Goal: Transaction & Acquisition: Purchase product/service

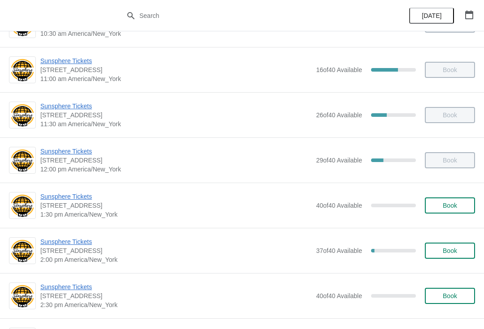
scroll to position [130, 0]
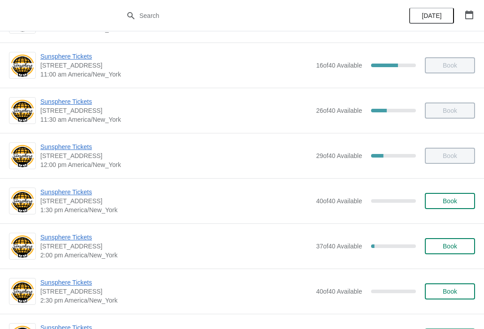
click at [460, 197] on button "Book" at bounding box center [450, 201] width 50 height 16
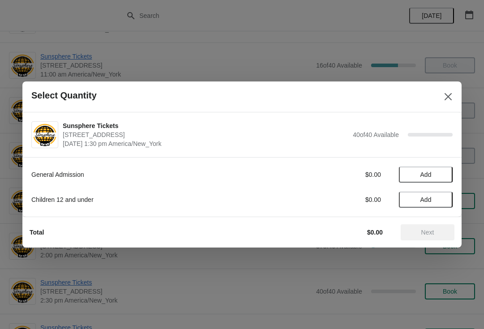
click at [439, 173] on span "Add" at bounding box center [426, 174] width 38 height 7
click at [440, 175] on icon at bounding box center [440, 174] width 3 height 3
click at [436, 234] on span "Next" at bounding box center [427, 232] width 39 height 7
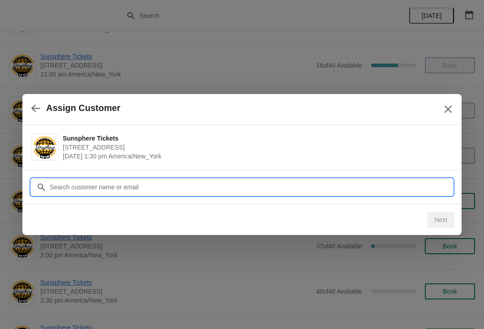
click at [233, 183] on input "Customer" at bounding box center [250, 187] width 403 height 16
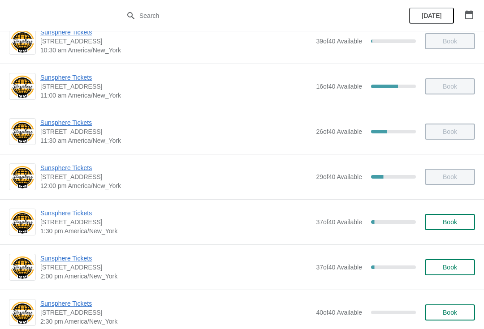
scroll to position [123, 0]
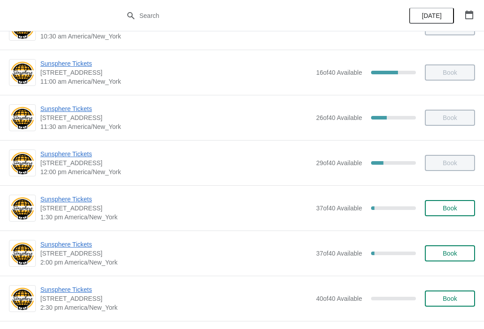
click at [458, 208] on span "Book" at bounding box center [450, 208] width 34 height 7
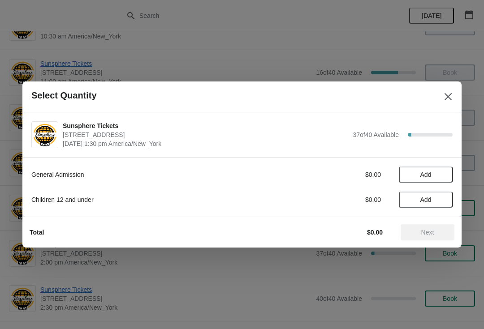
click at [437, 173] on span "Add" at bounding box center [426, 174] width 38 height 7
click at [438, 176] on icon at bounding box center [440, 174] width 9 height 9
click at [439, 175] on icon at bounding box center [440, 174] width 9 height 9
click at [425, 230] on span "Next" at bounding box center [427, 232] width 13 height 7
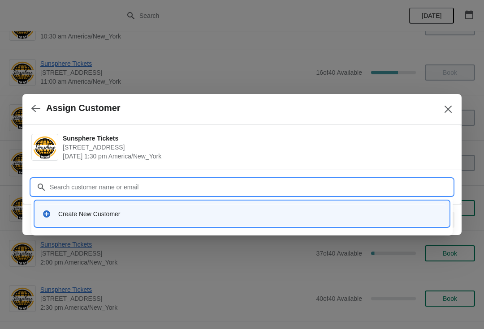
click at [105, 217] on div "Create New Customer" at bounding box center [249, 214] width 383 height 9
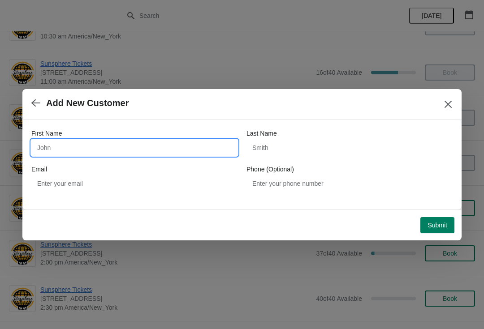
click at [94, 140] on input "First Name" at bounding box center [134, 148] width 206 height 16
type input "Walkin"
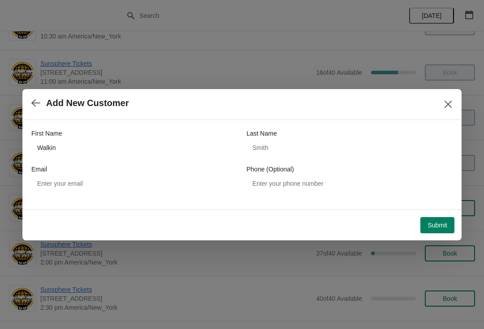
click at [435, 222] on span "Submit" at bounding box center [437, 225] width 20 height 7
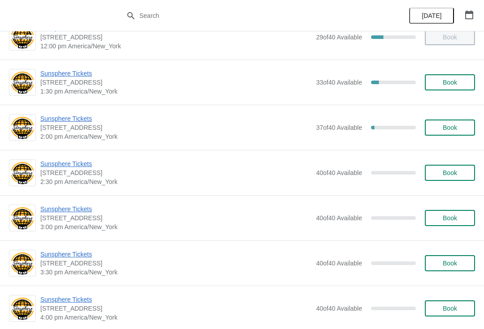
scroll to position [250, 0]
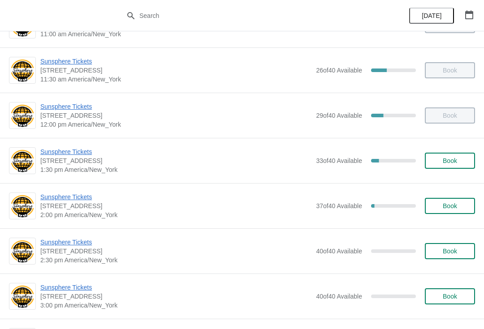
scroll to position [173, 0]
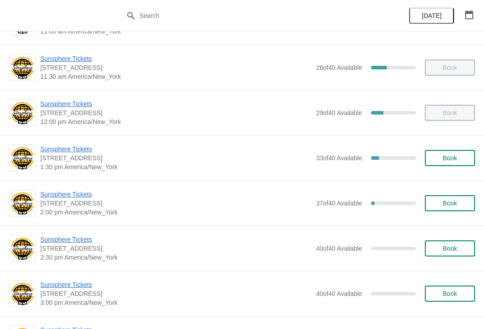
click at [74, 195] on span "Sunsphere Tickets" at bounding box center [175, 194] width 271 height 9
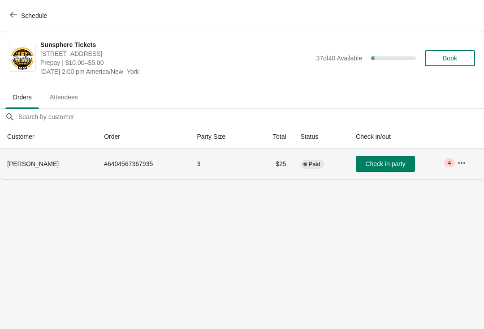
click at [387, 154] on td "Check in party" at bounding box center [398, 164] width 101 height 30
click at [406, 171] on button "Check in party" at bounding box center [385, 164] width 59 height 16
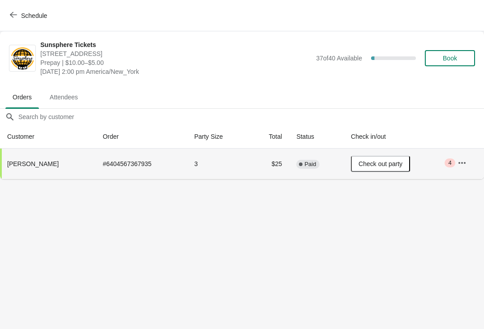
click at [450, 63] on button "Book" at bounding box center [450, 58] width 50 height 16
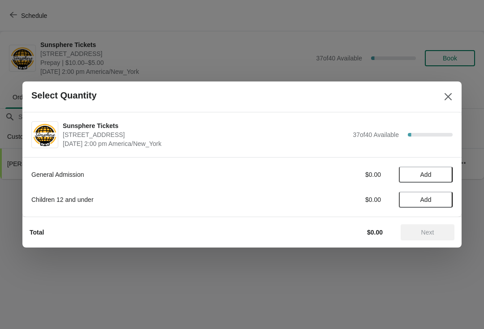
click at [426, 167] on button "Add" at bounding box center [426, 175] width 54 height 16
click at [448, 227] on button "Next" at bounding box center [427, 232] width 54 height 16
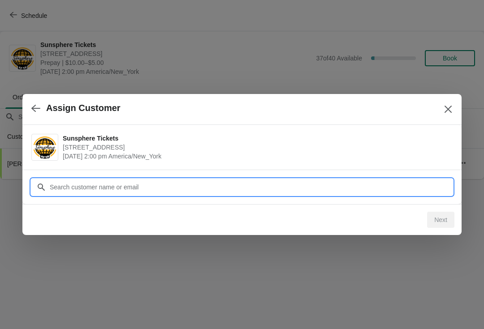
click at [337, 192] on input "Customer" at bounding box center [250, 187] width 403 height 16
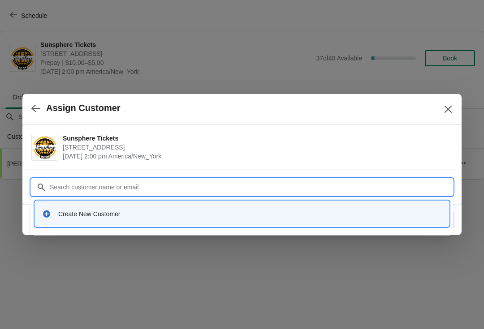
click at [197, 207] on div "Create New Customer" at bounding box center [242, 214] width 407 height 18
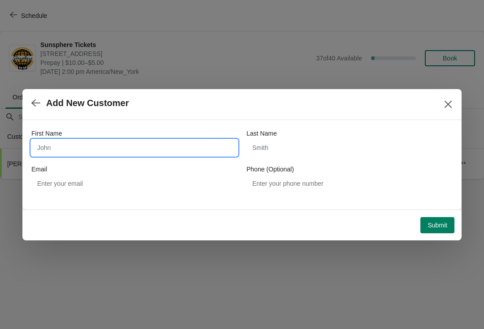
click at [151, 155] on input "First Name" at bounding box center [134, 148] width 206 height 16
type input "W"
click at [444, 217] on button "Submit" at bounding box center [437, 225] width 34 height 16
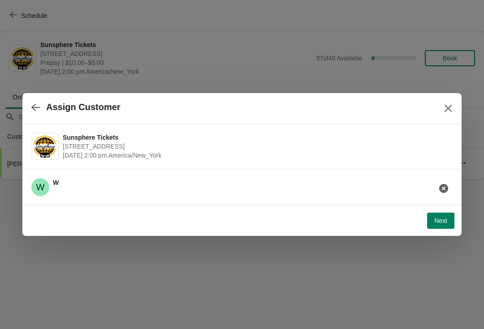
click at [443, 214] on button "Next" at bounding box center [440, 221] width 27 height 16
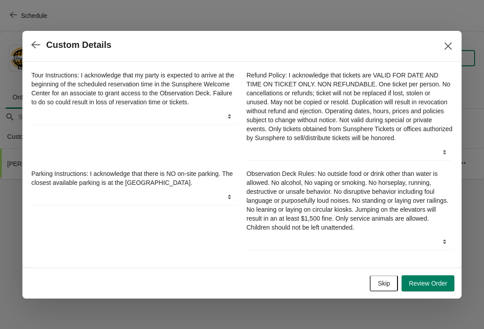
click at [378, 280] on button "Skip" at bounding box center [383, 283] width 28 height 16
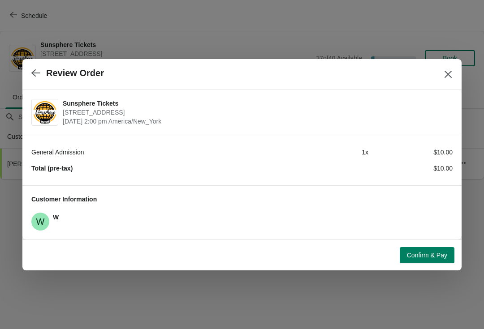
click at [430, 253] on span "Confirm & Pay" at bounding box center [427, 255] width 40 height 7
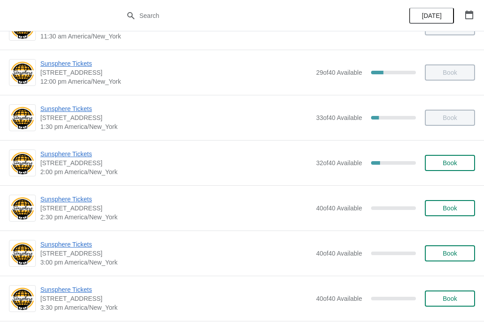
scroll to position [243, 0]
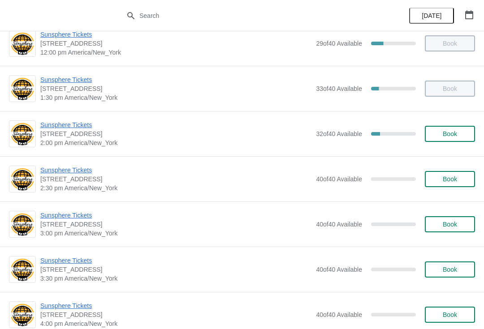
click at [464, 141] on button "Book" at bounding box center [450, 134] width 50 height 16
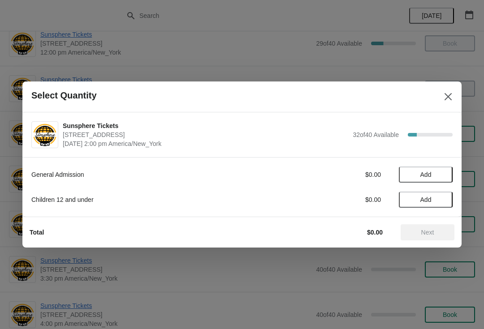
click at [435, 179] on button "Add" at bounding box center [426, 175] width 54 height 16
click at [443, 177] on icon at bounding box center [440, 174] width 9 height 9
click at [425, 236] on span "Next" at bounding box center [427, 232] width 13 height 7
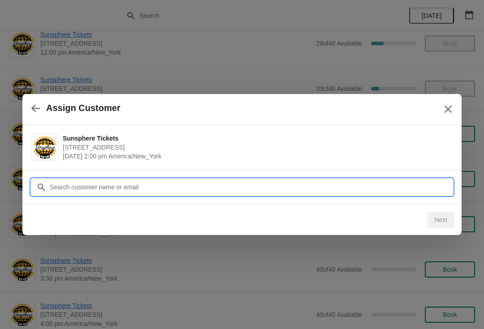
click at [407, 190] on input "Customer" at bounding box center [250, 187] width 403 height 16
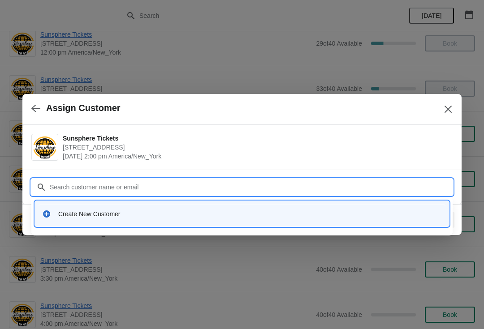
click at [288, 205] on div "Create New Customer" at bounding box center [242, 214] width 407 height 18
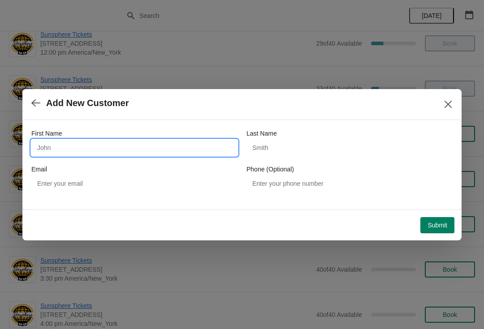
click at [188, 142] on input "First Name" at bounding box center [134, 148] width 206 height 16
type input "W"
click at [448, 206] on div "First Name W Last Name Email Phone (Optional)" at bounding box center [241, 165] width 439 height 90
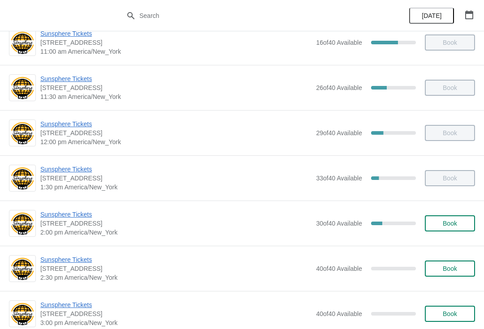
scroll to position [155, 0]
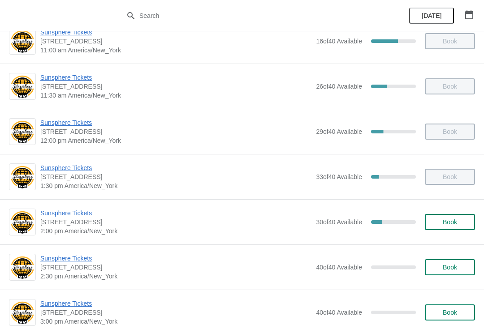
click at [450, 229] on button "Book" at bounding box center [450, 222] width 50 height 16
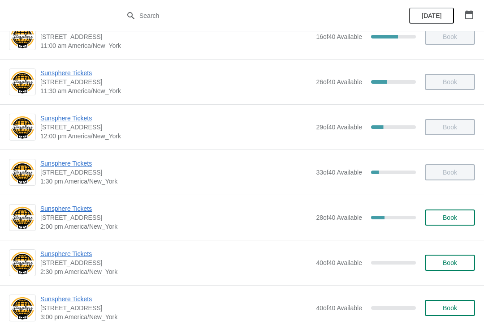
scroll to position [162, 0]
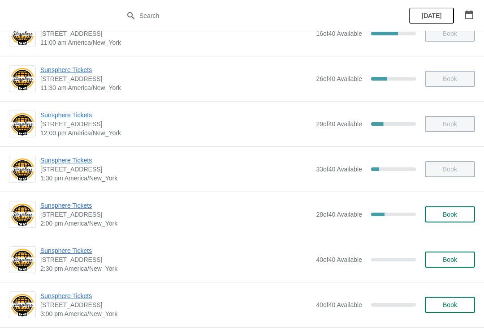
click at [459, 210] on button "Book" at bounding box center [450, 214] width 50 height 16
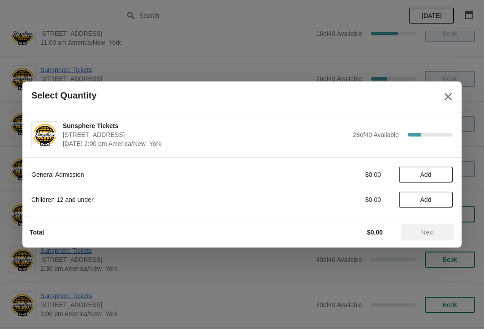
click at [440, 182] on button "Add" at bounding box center [426, 175] width 54 height 16
click at [444, 177] on icon at bounding box center [440, 174] width 9 height 9
click at [443, 176] on icon at bounding box center [440, 174] width 9 height 9
click at [428, 231] on span "Next" at bounding box center [427, 232] width 13 height 7
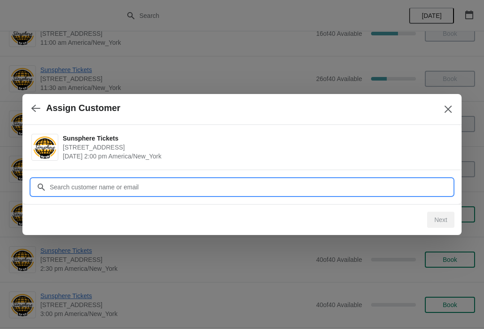
click at [394, 191] on input "Customer" at bounding box center [250, 187] width 403 height 16
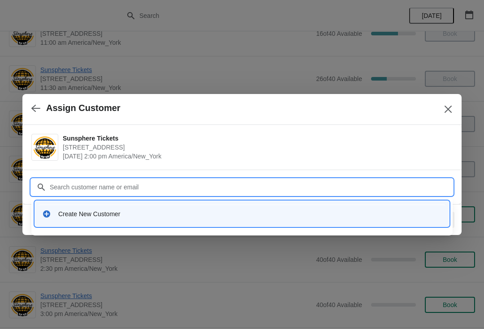
click at [186, 207] on div "Create New Customer" at bounding box center [242, 214] width 407 height 18
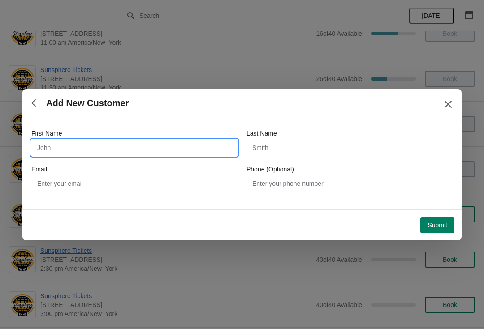
click at [137, 144] on input "First Name" at bounding box center [134, 148] width 206 height 16
type input "W"
click at [441, 217] on button "Submit" at bounding box center [437, 225] width 34 height 16
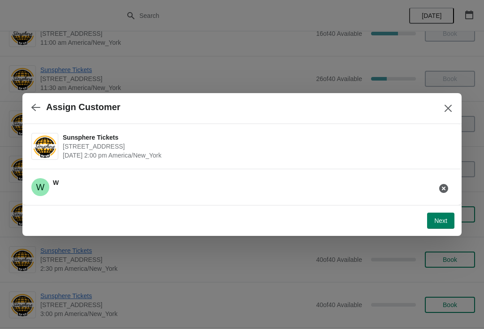
click at [440, 221] on span "Next" at bounding box center [440, 220] width 13 height 7
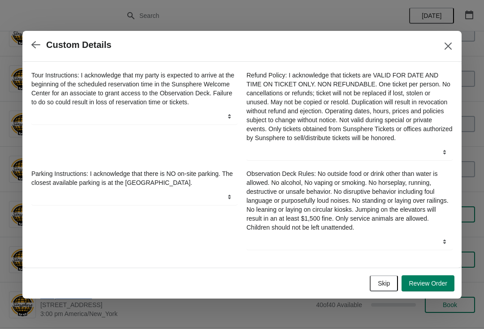
click at [385, 287] on span "Skip" at bounding box center [384, 283] width 12 height 7
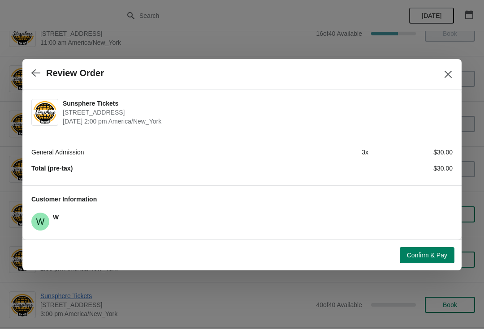
click at [438, 254] on span "Confirm & Pay" at bounding box center [427, 255] width 40 height 7
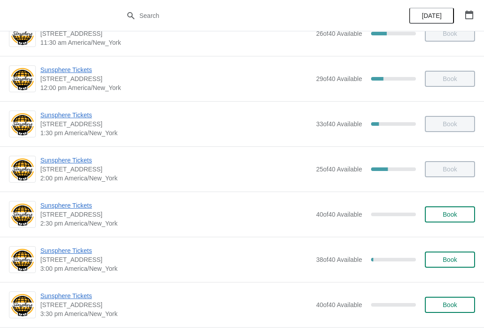
scroll to position [208, 0]
click at [461, 203] on div "Sunsphere Tickets [STREET_ADDRESS] 2:30 pm [GEOGRAPHIC_DATA]/New_York 40 of 40 …" at bounding box center [257, 214] width 434 height 27
click at [468, 207] on button "Book" at bounding box center [450, 214] width 50 height 16
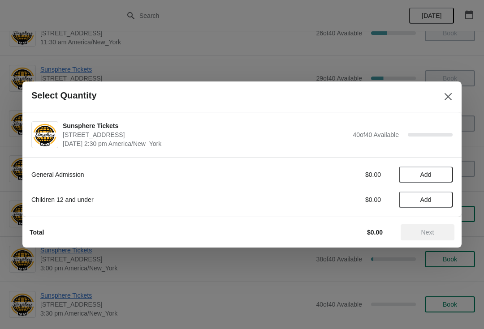
click at [446, 172] on button "Add" at bounding box center [426, 175] width 54 height 16
click at [445, 176] on icon at bounding box center [440, 174] width 9 height 9
click at [429, 229] on span "Next" at bounding box center [427, 232] width 13 height 7
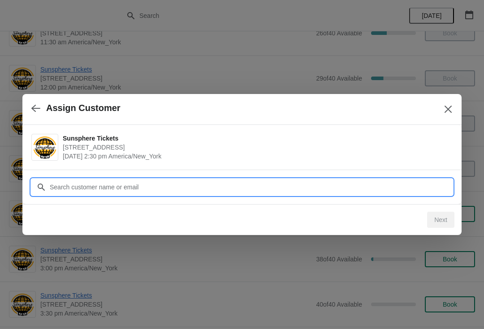
click at [404, 188] on input "Customer" at bounding box center [250, 187] width 403 height 16
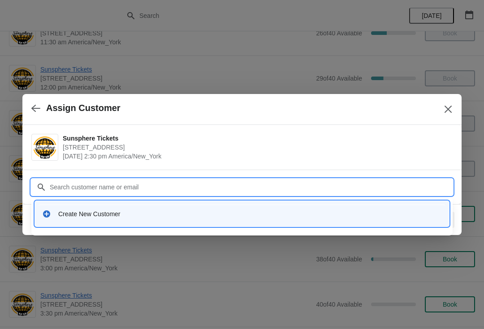
click at [247, 214] on div "Create New Customer" at bounding box center [249, 214] width 383 height 9
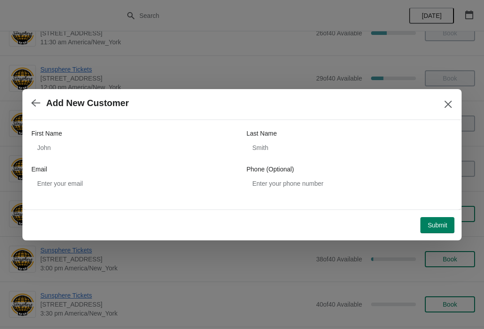
click at [164, 167] on div "Email" at bounding box center [134, 169] width 206 height 9
